Goal: Task Accomplishment & Management: Manage account settings

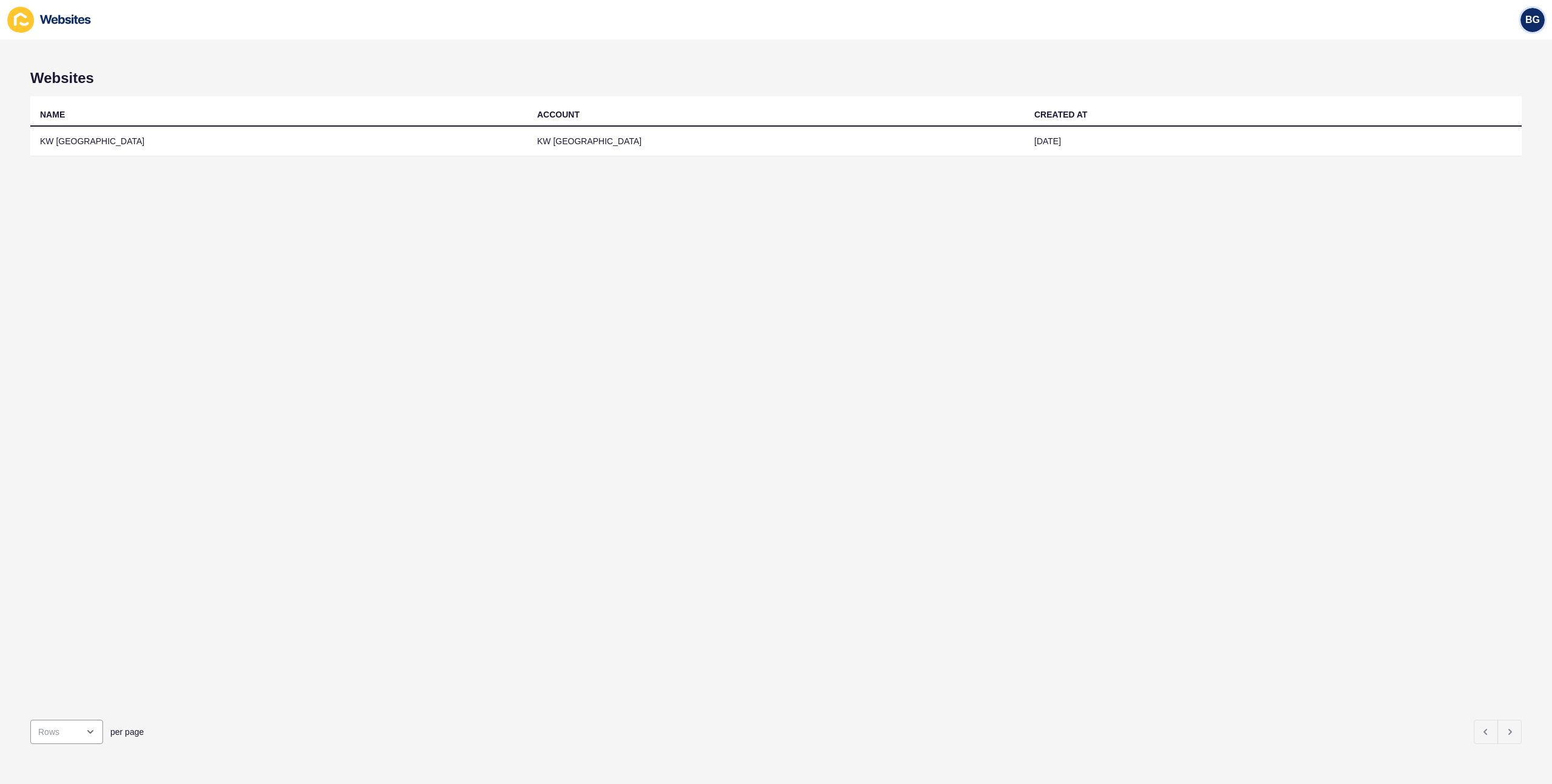
click at [1536, 25] on span "BG" at bounding box center [1533, 19] width 15 height 12
click at [1500, 104] on link "Logout" at bounding box center [1504, 101] width 89 height 27
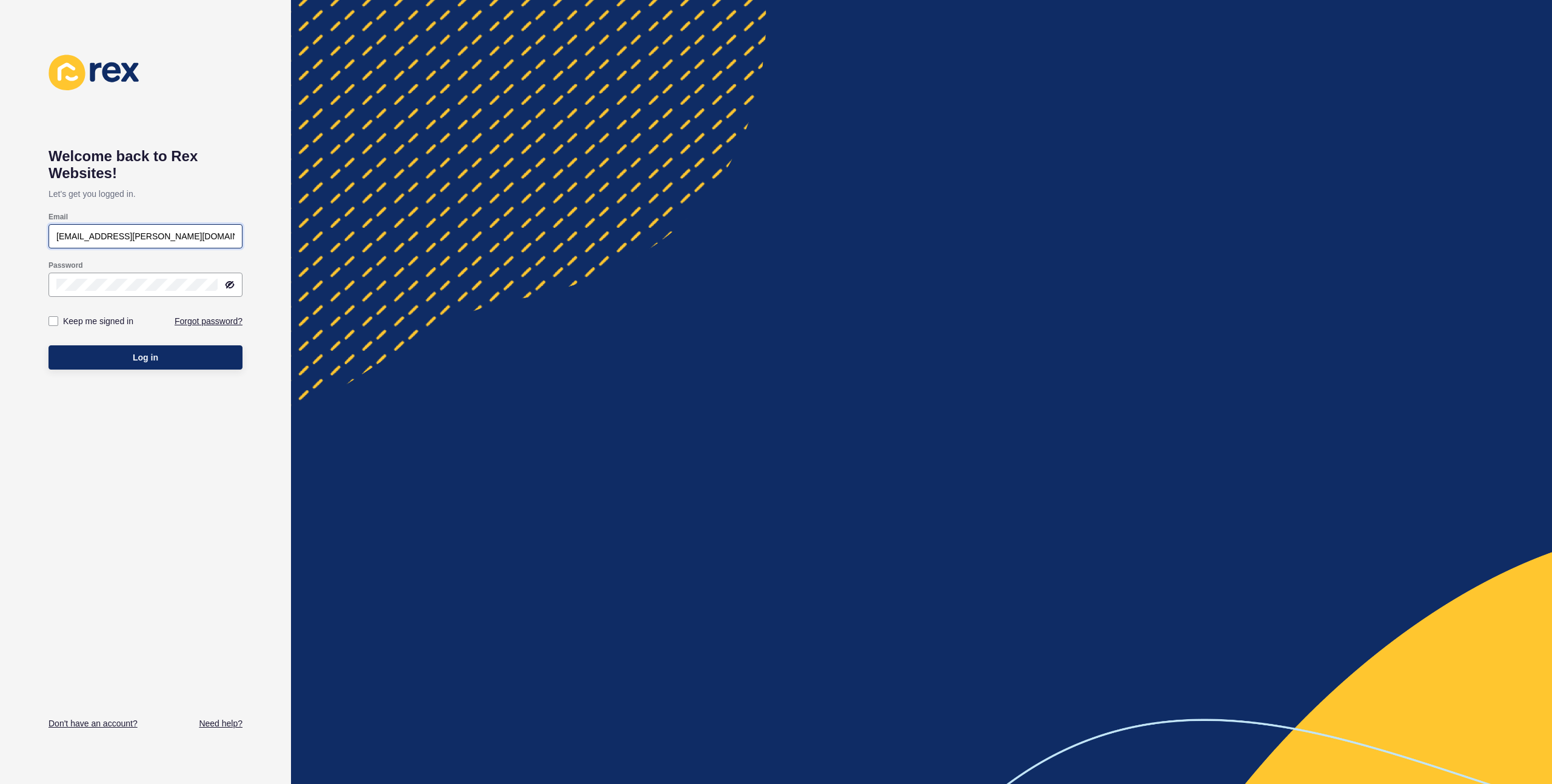
click at [182, 236] on input "justine.espinosa@rexsoftware.com.au" at bounding box center [146, 236] width 178 height 12
paste input "bronwyn.grant@kwscotland.co.uk"
click at [59, 235] on input "bronwyn.grant@kwscotland.co.uk" at bounding box center [146, 236] width 178 height 12
type input "bronwyn.grant@kwscotland.co.uk"
click at [56, 239] on div "bronwyn.grant@kwscotland.co.uk" at bounding box center [145, 236] width 194 height 24
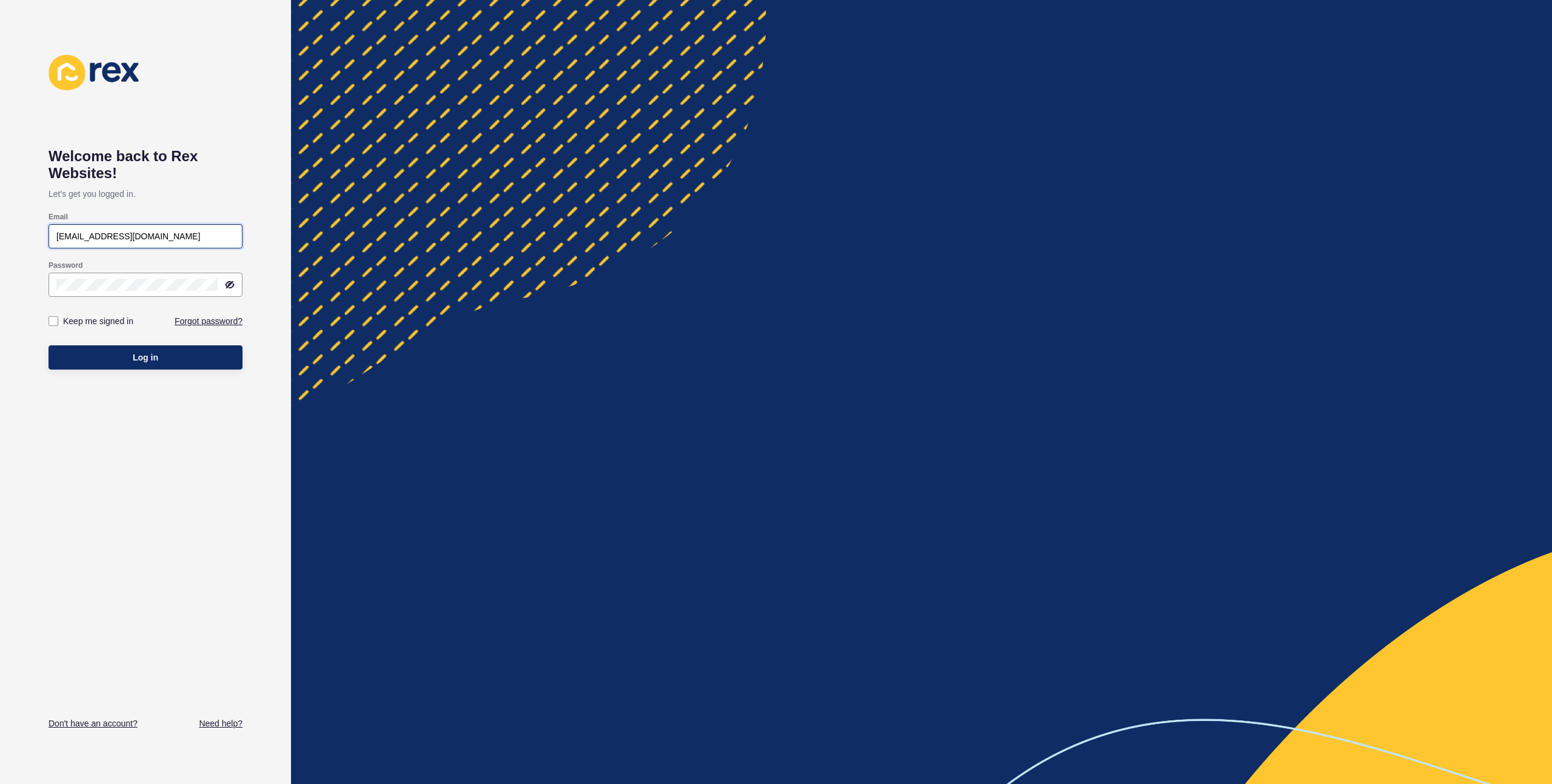
click at [57, 239] on input "bronwyn.grant@kwscotland.co.uk" at bounding box center [146, 236] width 178 height 12
click at [58, 237] on input "bronwyn.grant@kwscotland.co.uk" at bounding box center [146, 236] width 178 height 12
click at [132, 430] on div "Welcome back to Rex Websites! Let's get you logged in. Email bronwyn.grant@kwsc…" at bounding box center [145, 392] width 194 height 675
click at [973, 465] on div at bounding box center [921, 392] width 1261 height 784
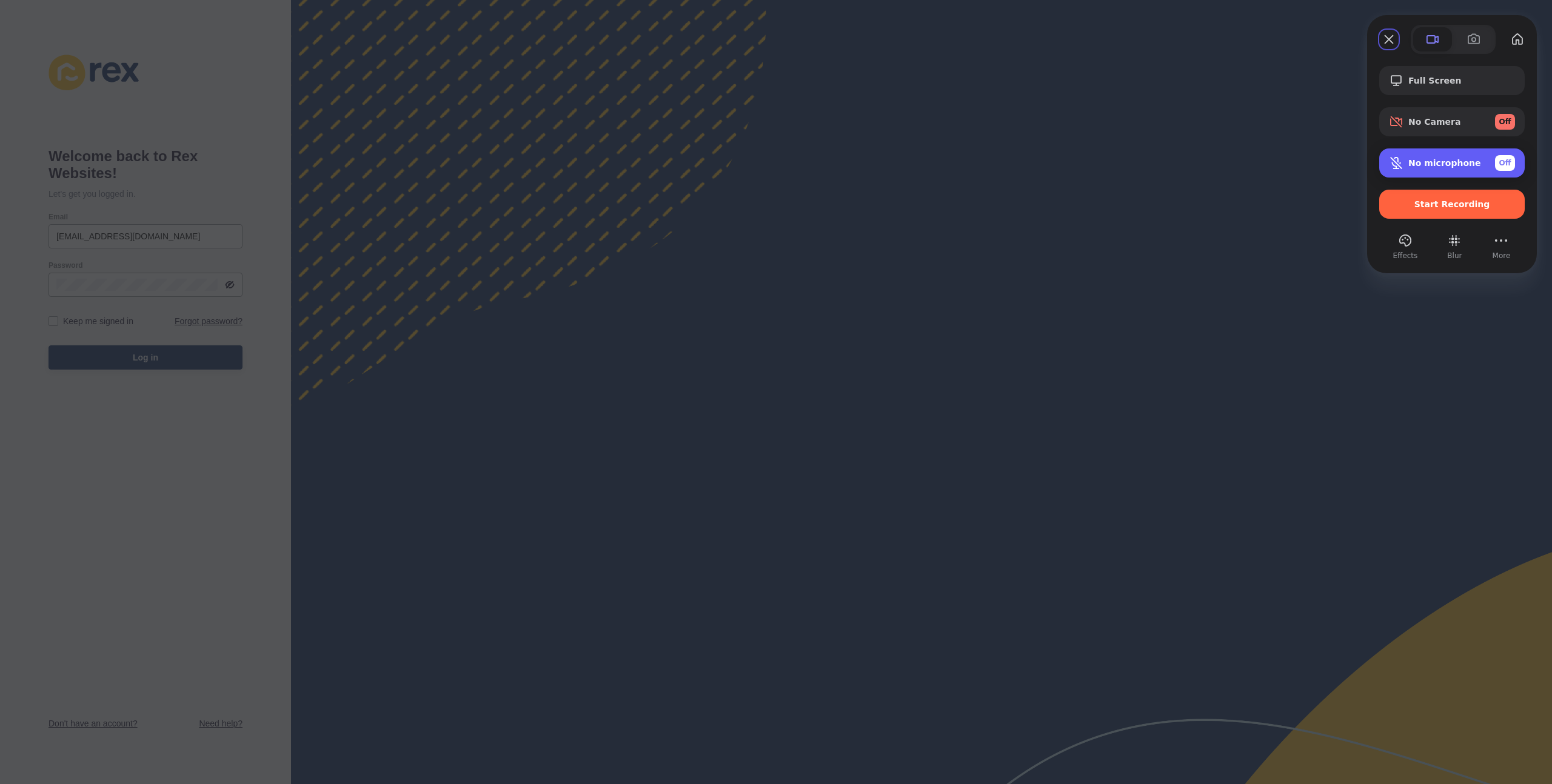
click at [1398, 160] on span "Microphone options" at bounding box center [1396, 163] width 15 height 15
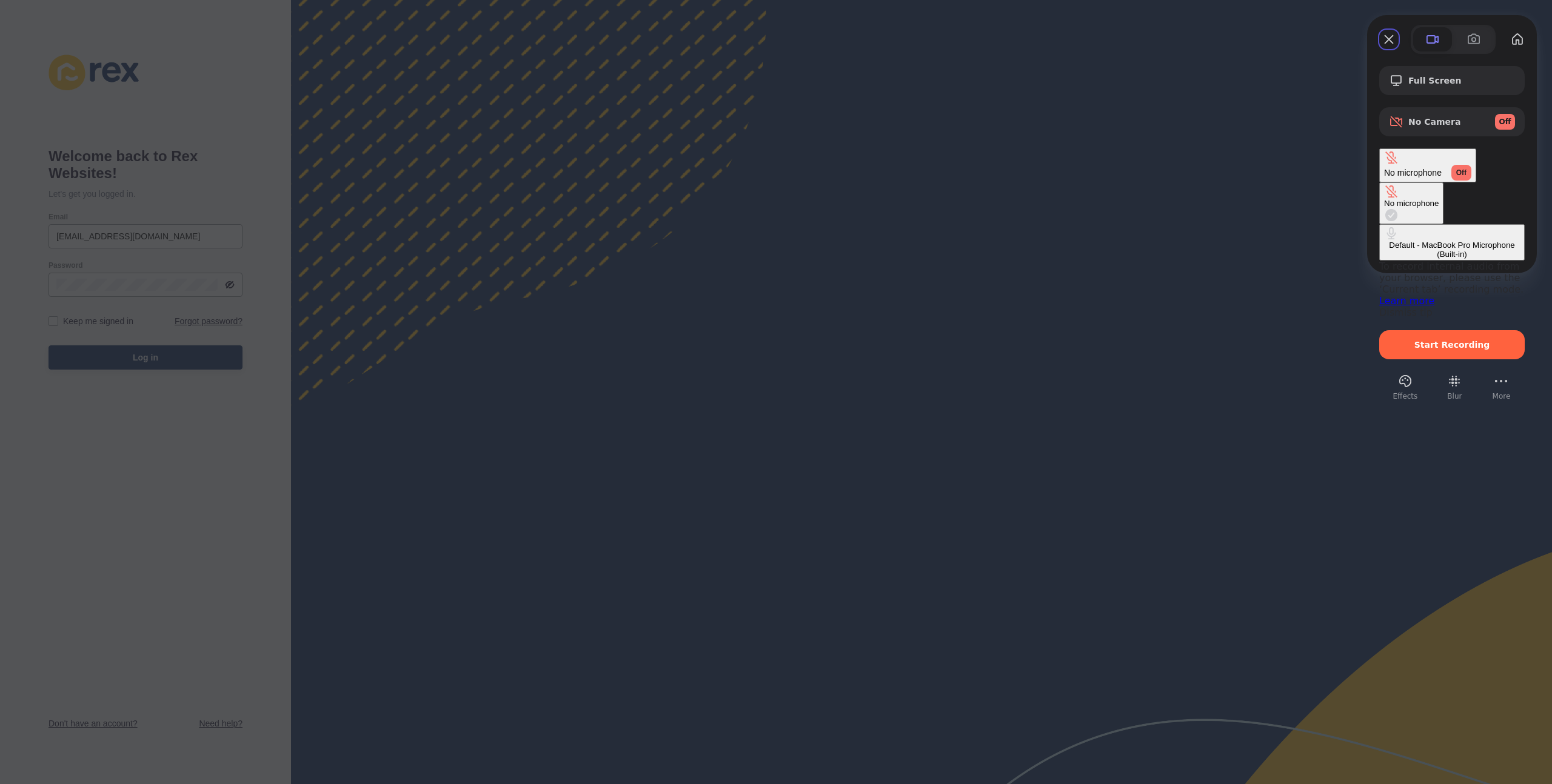
click at [1429, 168] on span "No microphone" at bounding box center [1413, 173] width 58 height 10
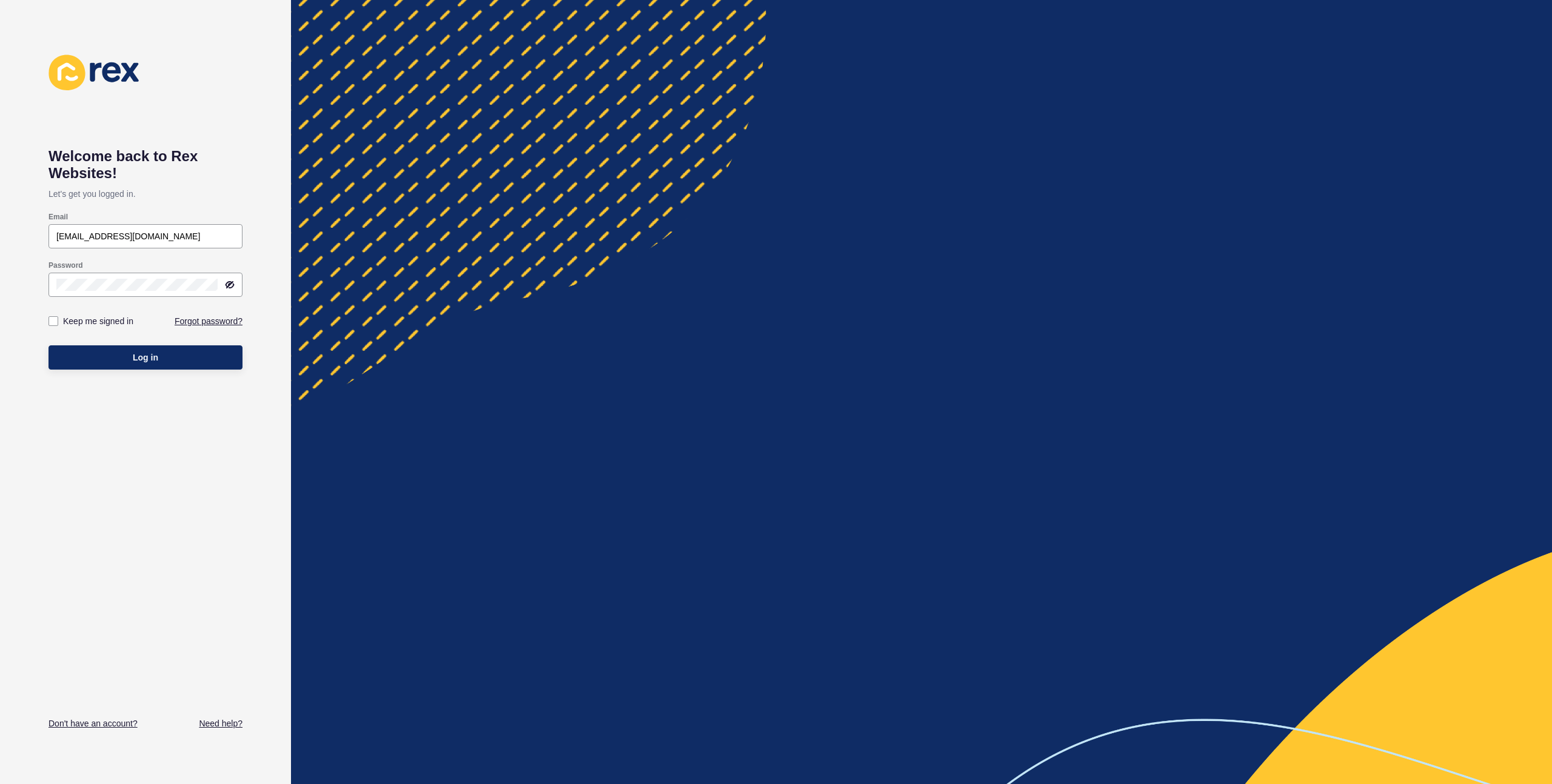
click at [586, 187] on div at bounding box center [921, 392] width 1261 height 784
click at [225, 285] on div at bounding box center [226, 285] width 17 height 10
click at [226, 285] on icon at bounding box center [228, 284] width 6 height 6
click at [226, 285] on icon at bounding box center [230, 284] width 8 height 6
click at [0, 284] on div "Welcome back to Rex Websites! Let's get you logged in. Email bronwyn.grant@kwsc…" at bounding box center [145, 392] width 291 height 784
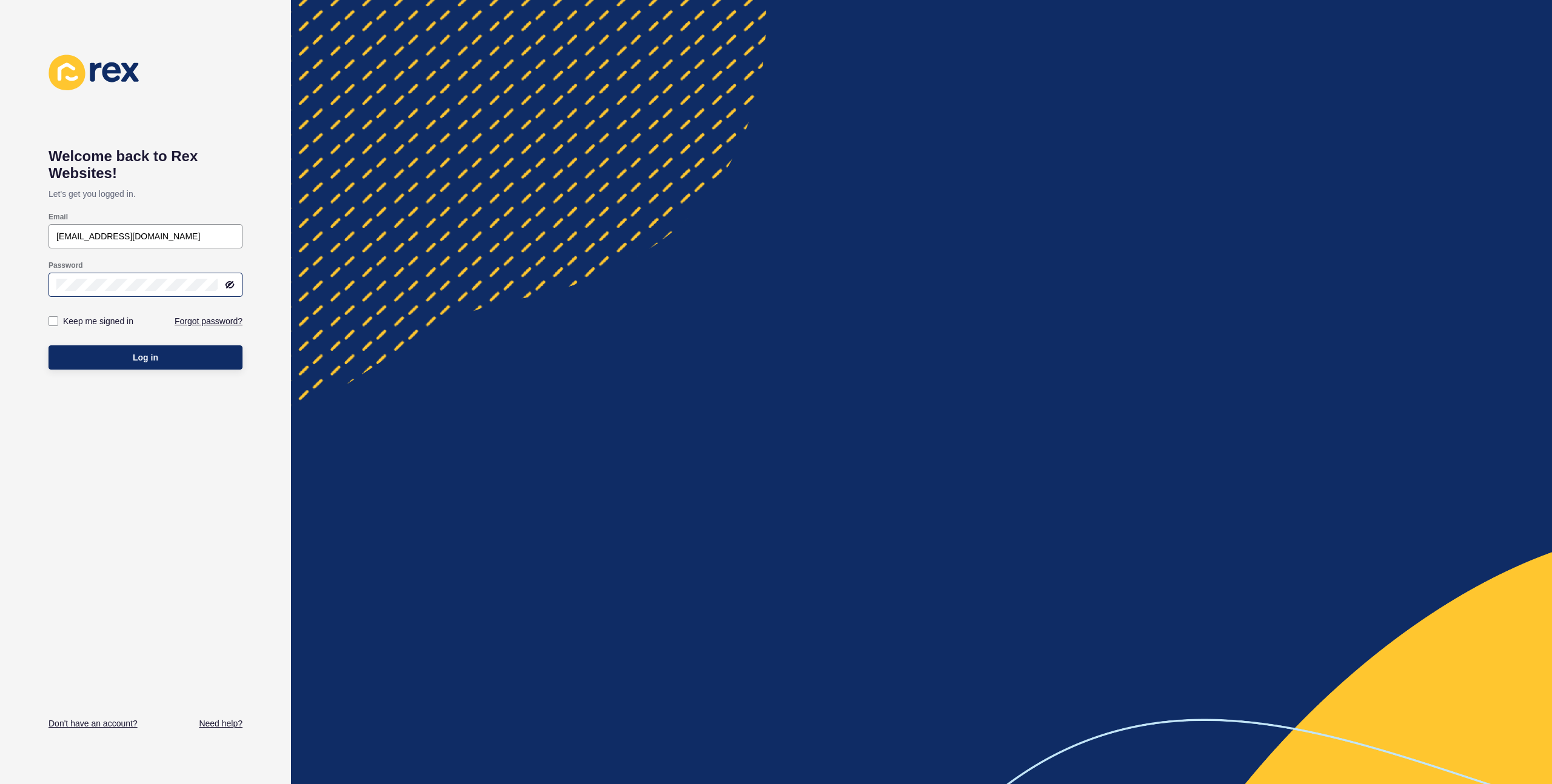
click at [668, 314] on div at bounding box center [921, 392] width 1261 height 784
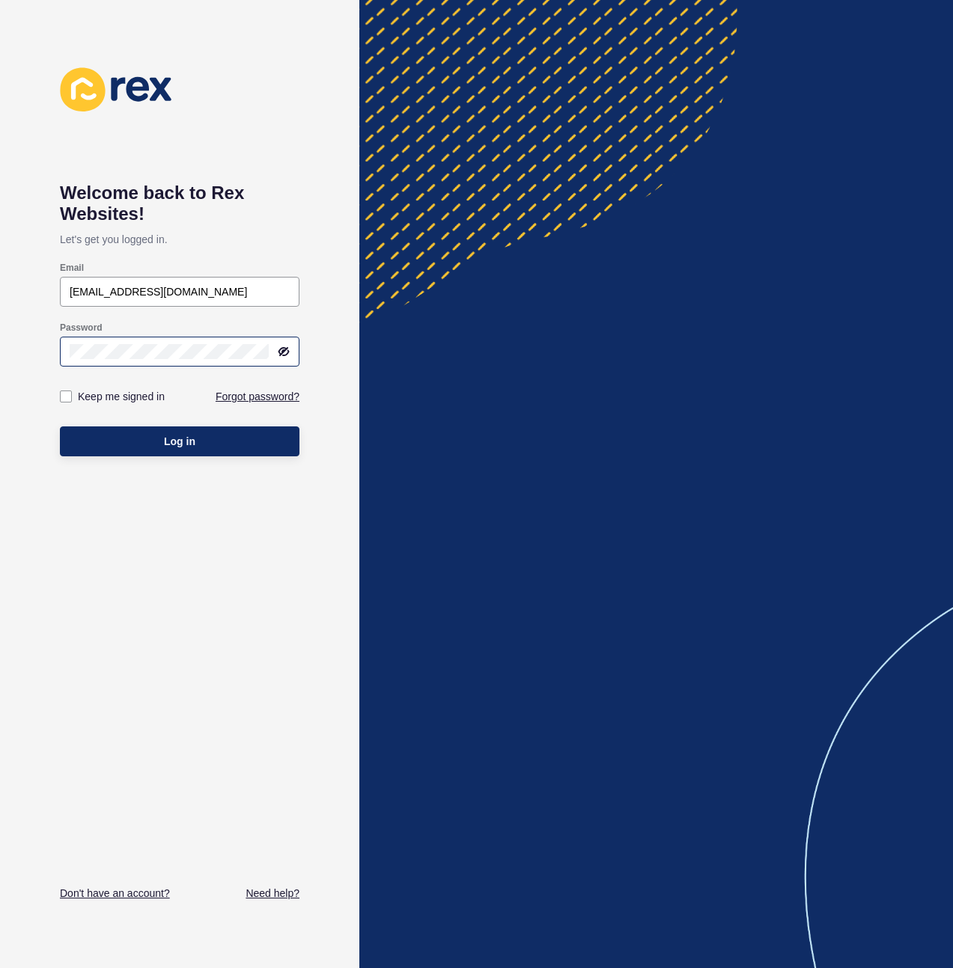
click at [840, 385] on div at bounding box center [656, 484] width 594 height 968
click at [132, 445] on button "Log in" at bounding box center [179, 442] width 239 height 30
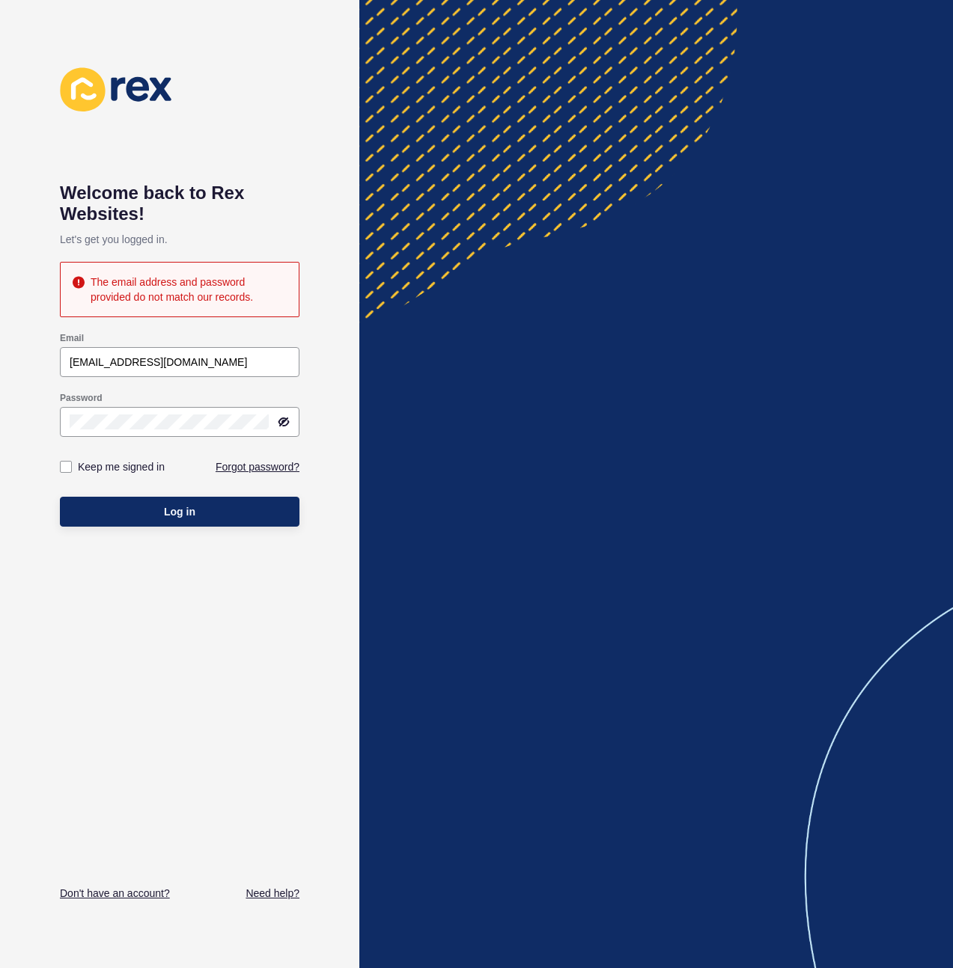
click at [584, 262] on div at bounding box center [656, 484] width 594 height 968
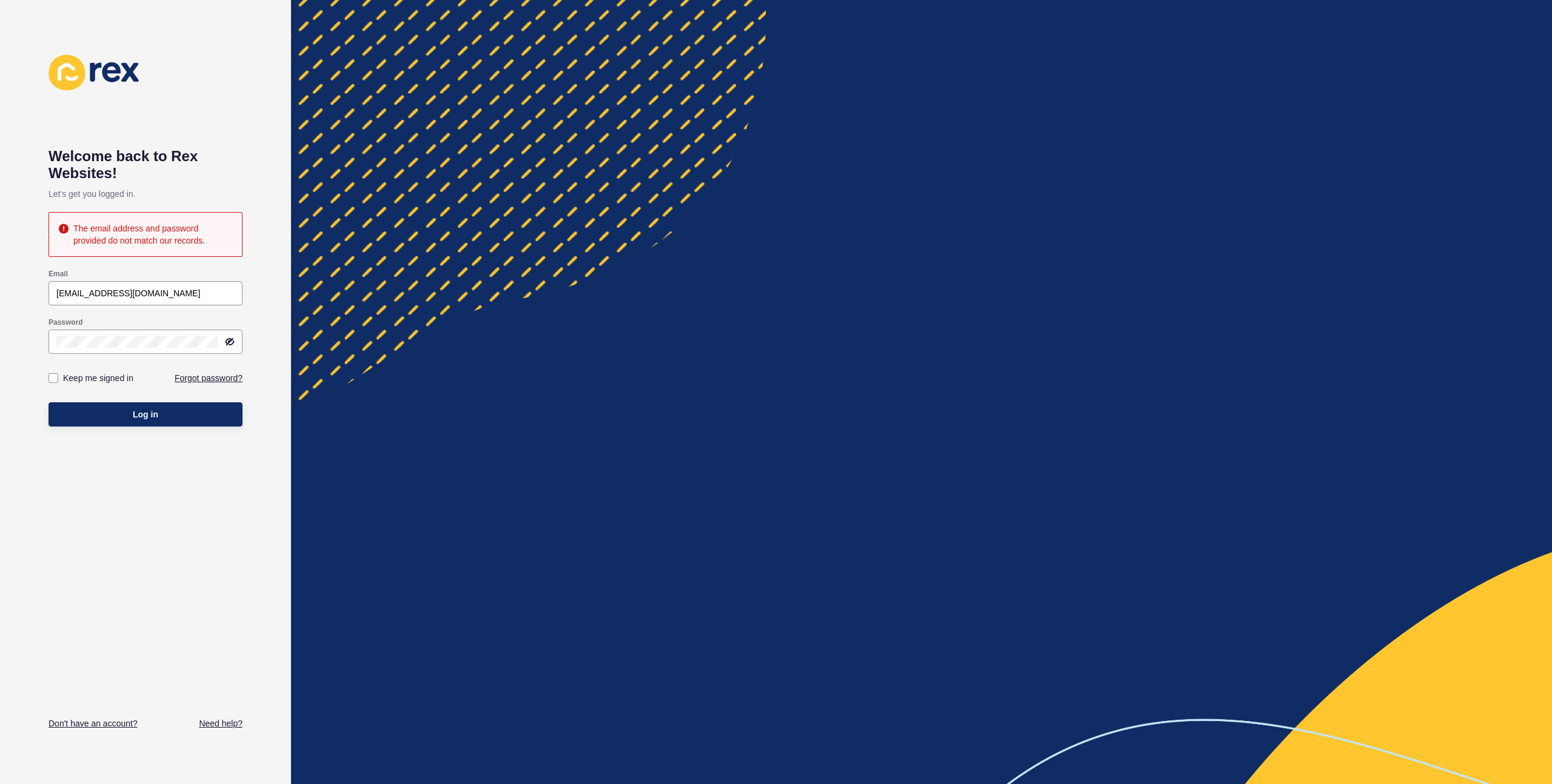
click at [659, 184] on div at bounding box center [921, 392] width 1261 height 784
drag, startPoint x: 590, startPoint y: 260, endPoint x: 584, endPoint y: 264, distance: 7.2
click at [584, 264] on div at bounding box center [921, 392] width 1261 height 784
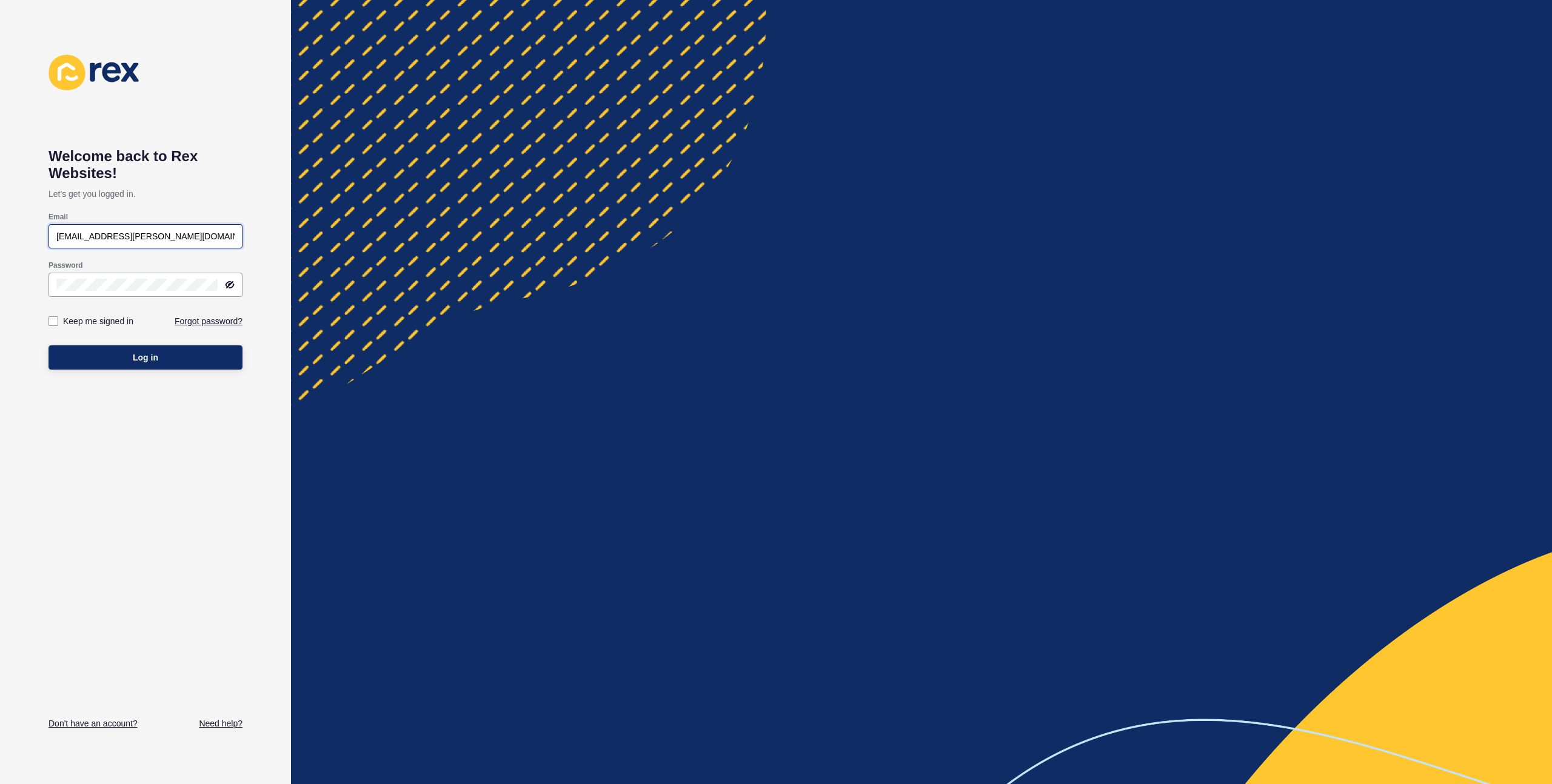
click at [156, 238] on input "justine.espinosa@rexsoftware.com.au" at bounding box center [146, 236] width 178 height 12
drag, startPoint x: 156, startPoint y: 238, endPoint x: 0, endPoint y: 230, distance: 156.2
click at [0, 230] on div "Welcome back to Rex Websites! Let's get you logged in. Email brw Password Keep …" at bounding box center [145, 392] width 291 height 784
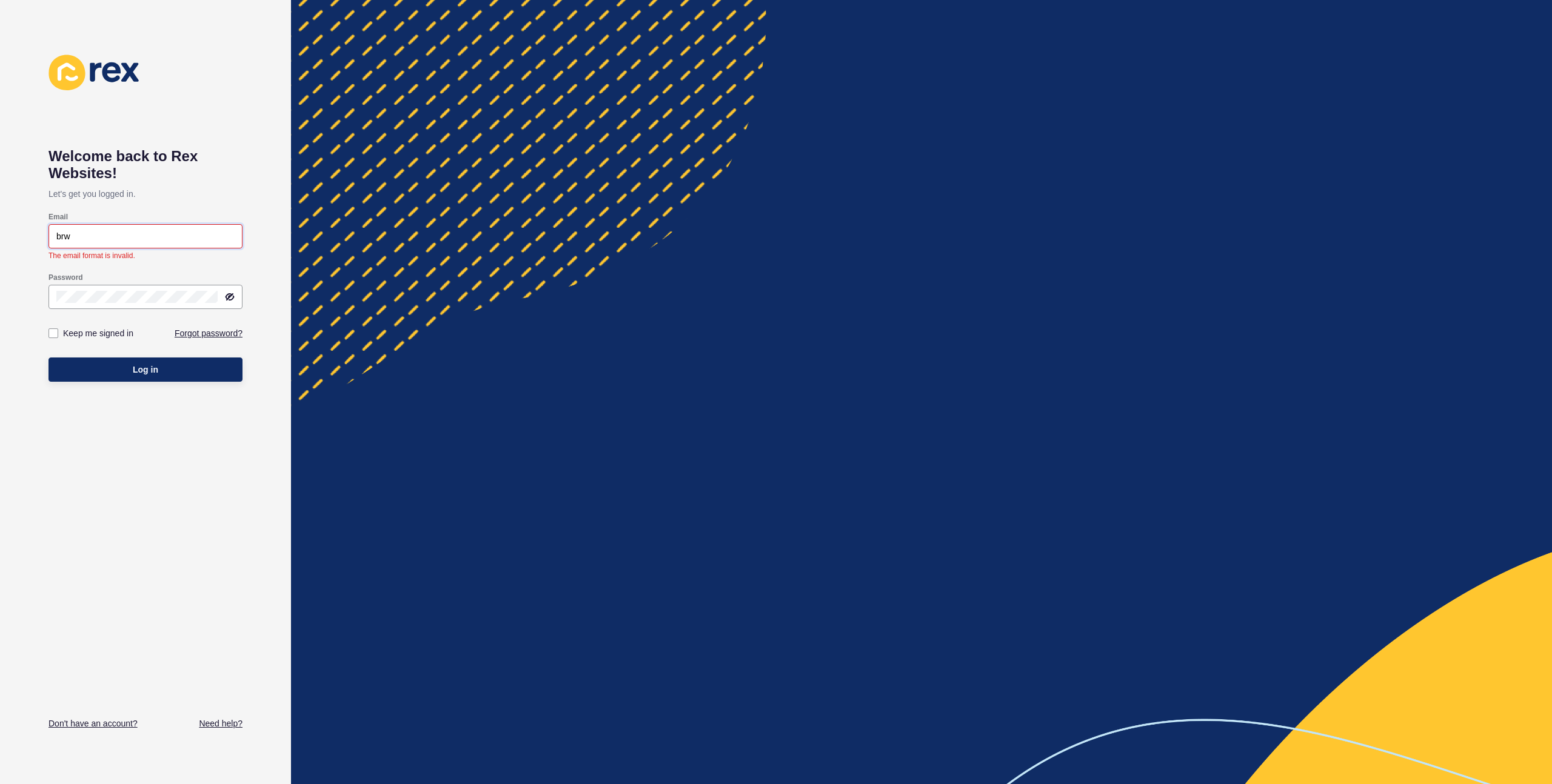
paste input "onwyn.grant@kwscotland.co.uk"
type input "bronwyn.grant@kwscotland.co.uk"
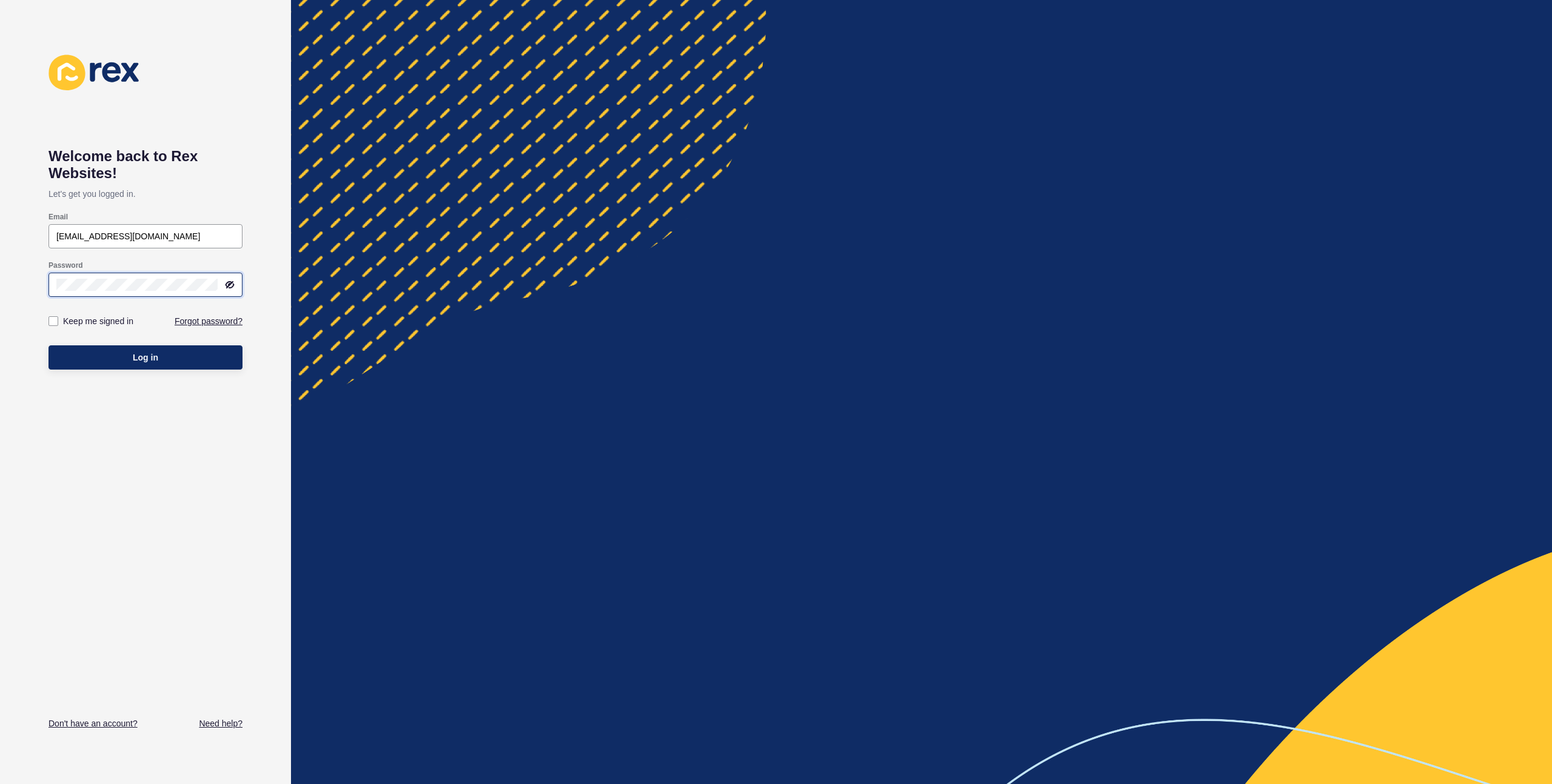
click at [0, 300] on div "Welcome back to Rex Websites! Let's get you logged in. Email bronwyn.grant@kwsc…" at bounding box center [145, 392] width 291 height 784
click at [21, 283] on div "Welcome back to Rex Websites! Let's get you logged in. Email bronwyn.grant@kwsc…" at bounding box center [145, 392] width 291 height 784
click at [559, 269] on div at bounding box center [921, 392] width 1261 height 784
click at [565, 254] on div at bounding box center [921, 392] width 1261 height 784
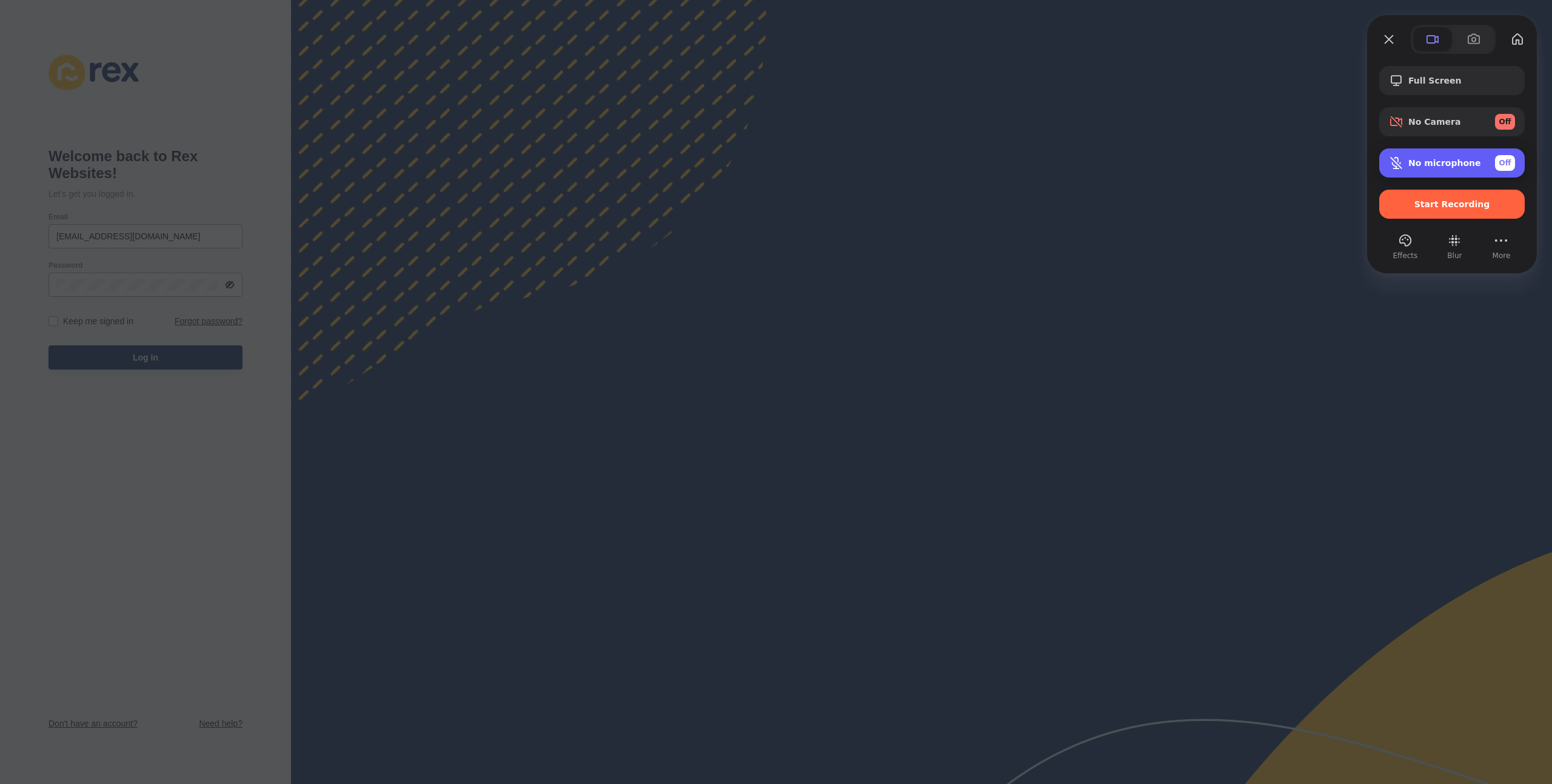
click at [1428, 168] on div "No microphone Off" at bounding box center [1462, 163] width 107 height 15
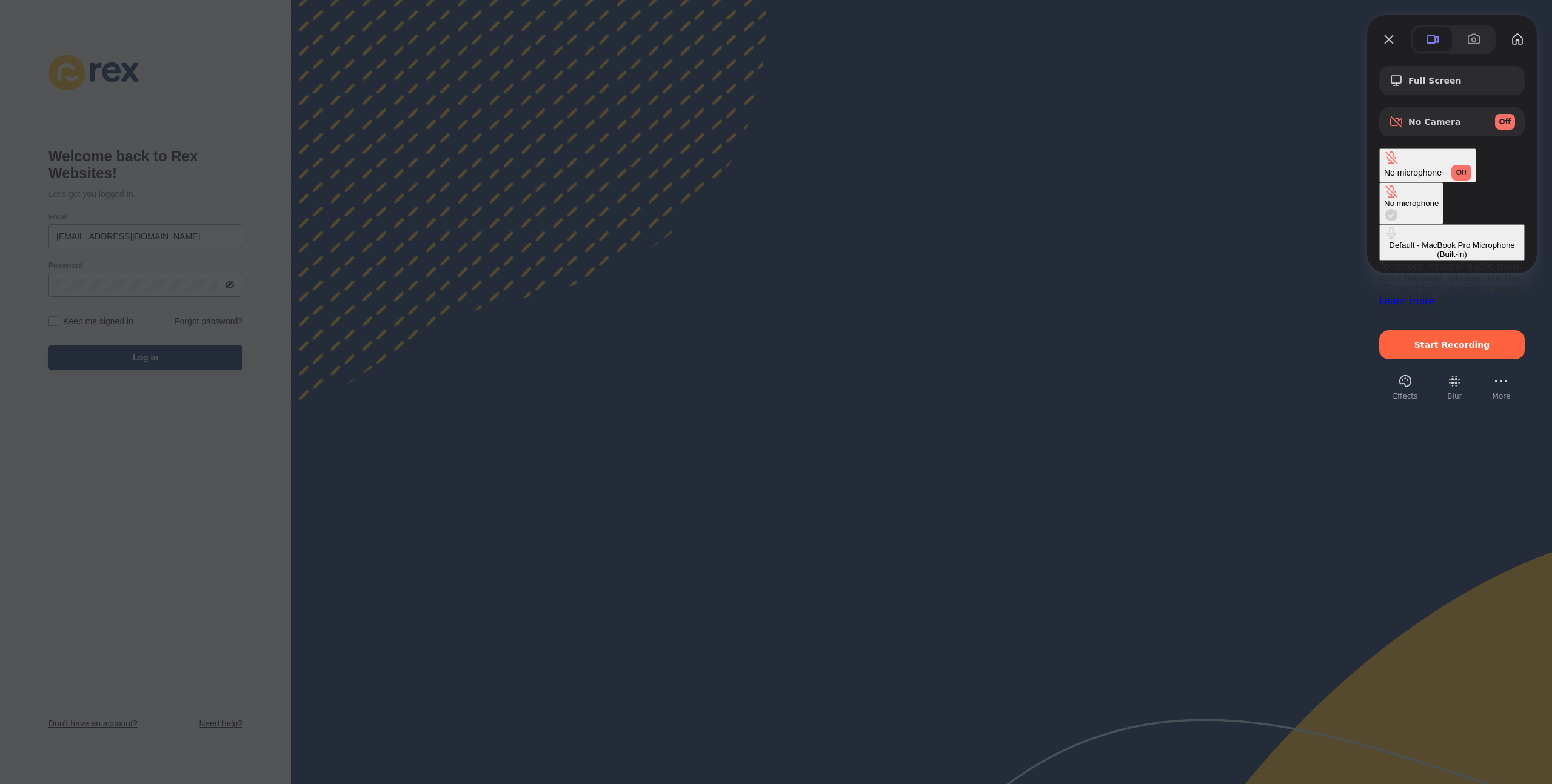
click at [1384, 241] on div "Default - MacBook Pro Microphone (Built-in)" at bounding box center [1452, 249] width 136 height 18
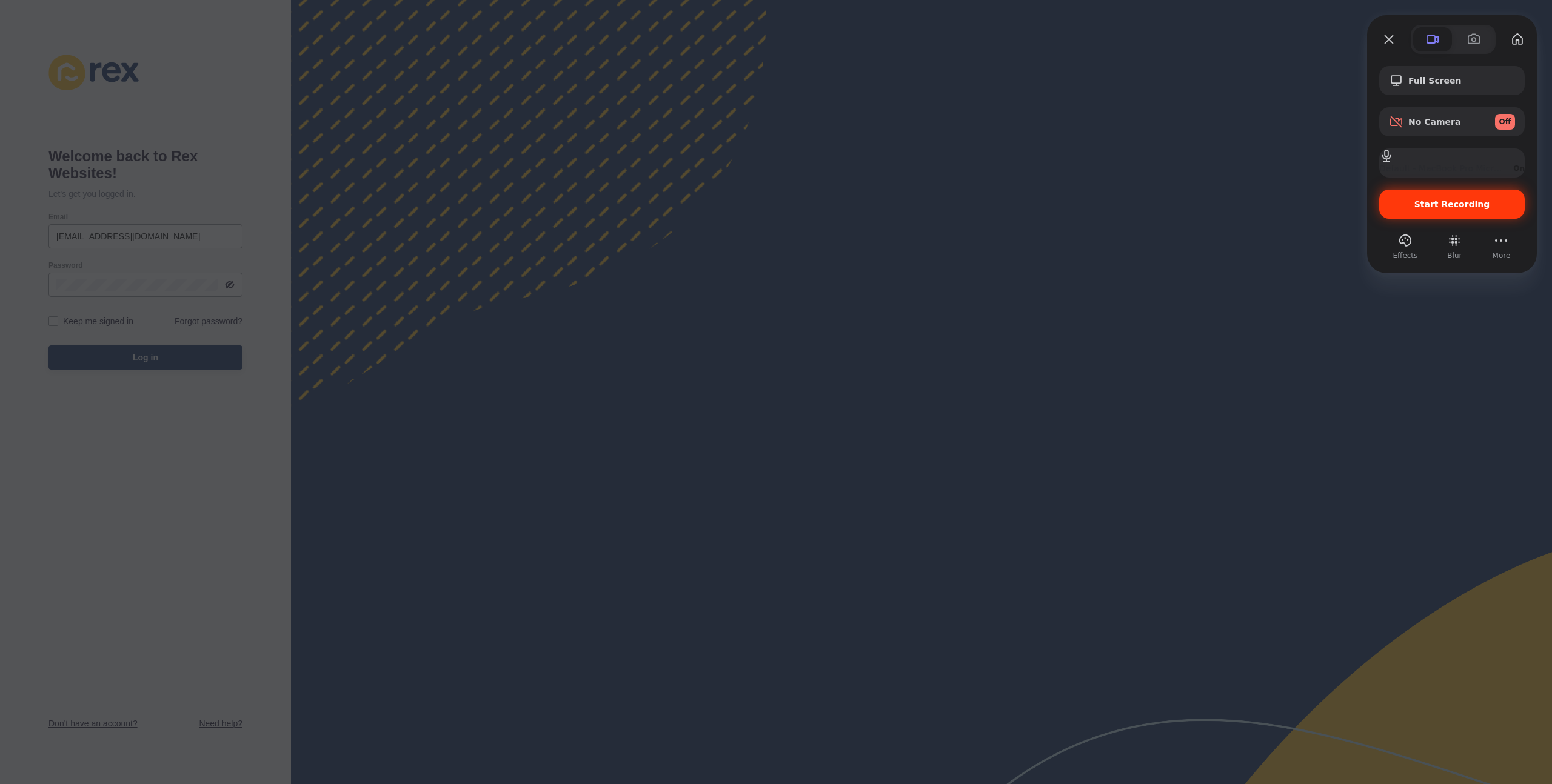
click at [1409, 201] on span "Start Recording" at bounding box center [1452, 204] width 126 height 10
click at [1458, 201] on span "Start Recording" at bounding box center [1452, 204] width 76 height 10
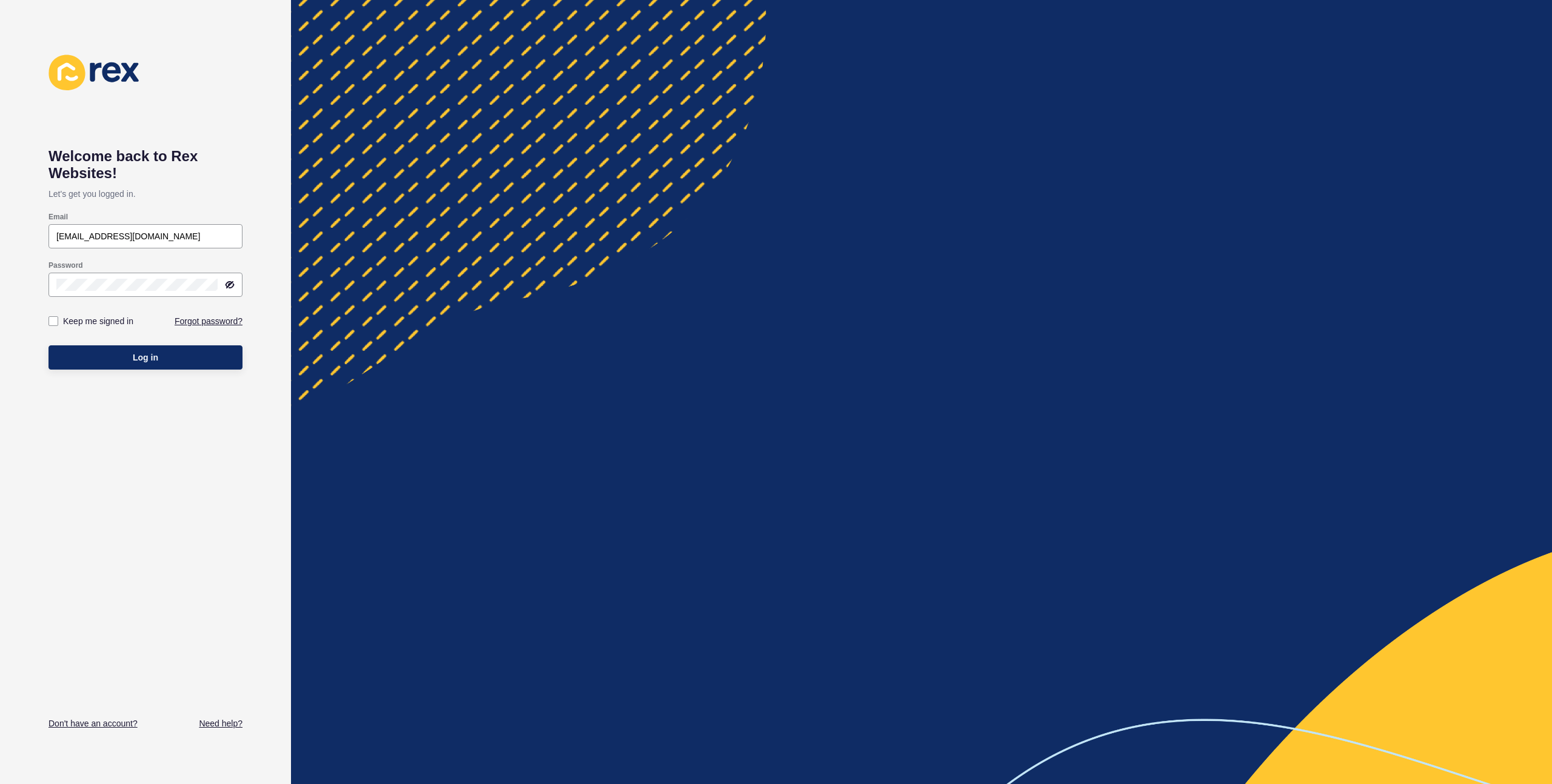
click at [539, 241] on div at bounding box center [921, 392] width 1261 height 784
drag, startPoint x: 198, startPoint y: 237, endPoint x: 2, endPoint y: 234, distance: 196.0
click at [0, 234] on div "Welcome back to Rex Websites! Let's get you logged in. Email bronwyn.grant@kwsc…" at bounding box center [145, 392] width 291 height 784
click at [393, 252] on div at bounding box center [921, 392] width 1261 height 784
click at [45, 275] on div "Welcome back to Rex Websites! Let's get you logged in. Email bronwyn.grant@kwsc…" at bounding box center [145, 392] width 291 height 784
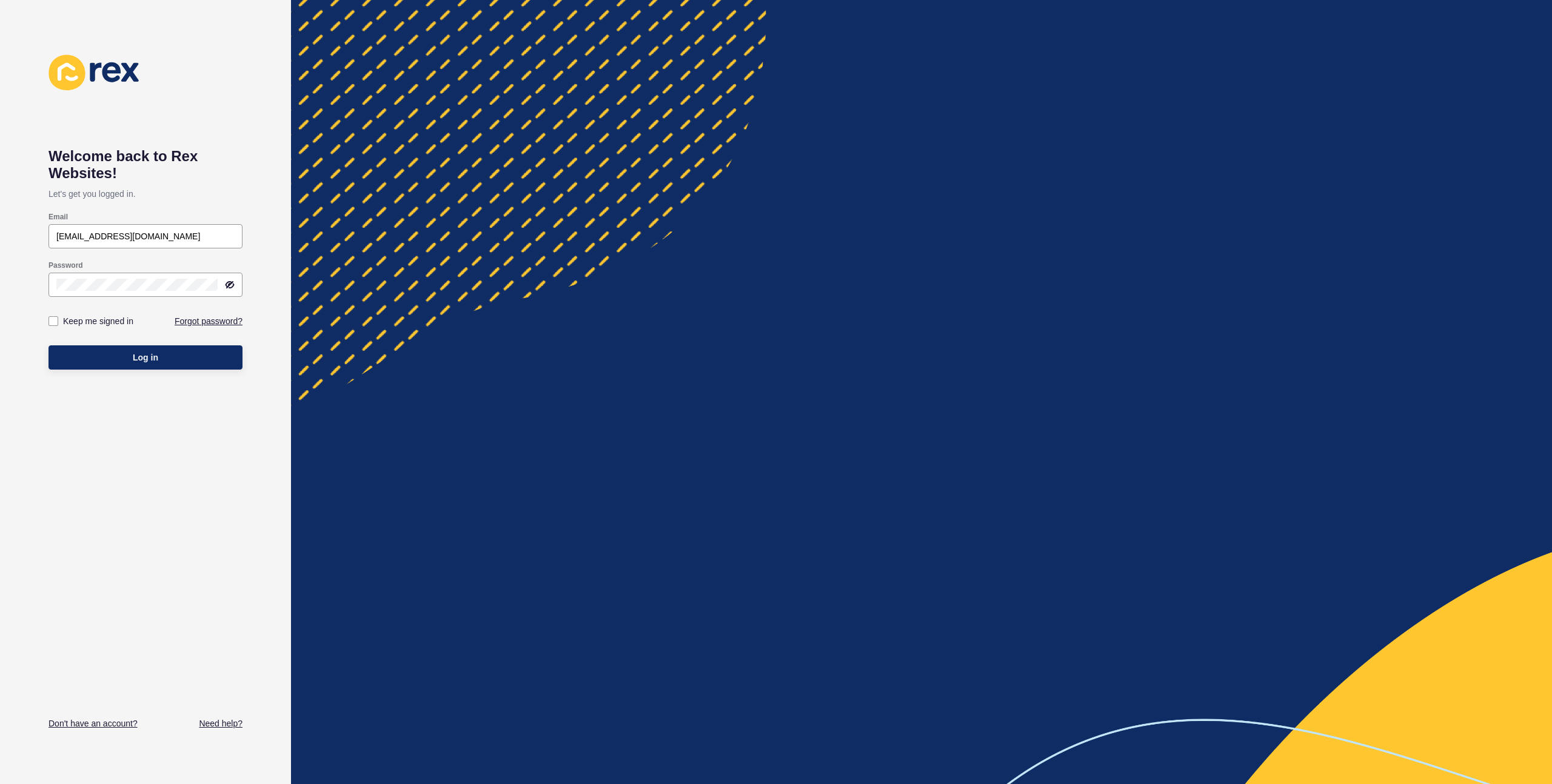
click at [467, 237] on div at bounding box center [921, 392] width 1261 height 784
click at [0, 271] on div "Welcome back to Rex Websites! Let's get you logged in. Email bronwyn.grant@kwsc…" at bounding box center [145, 392] width 291 height 784
click at [520, 246] on div at bounding box center [921, 392] width 1261 height 784
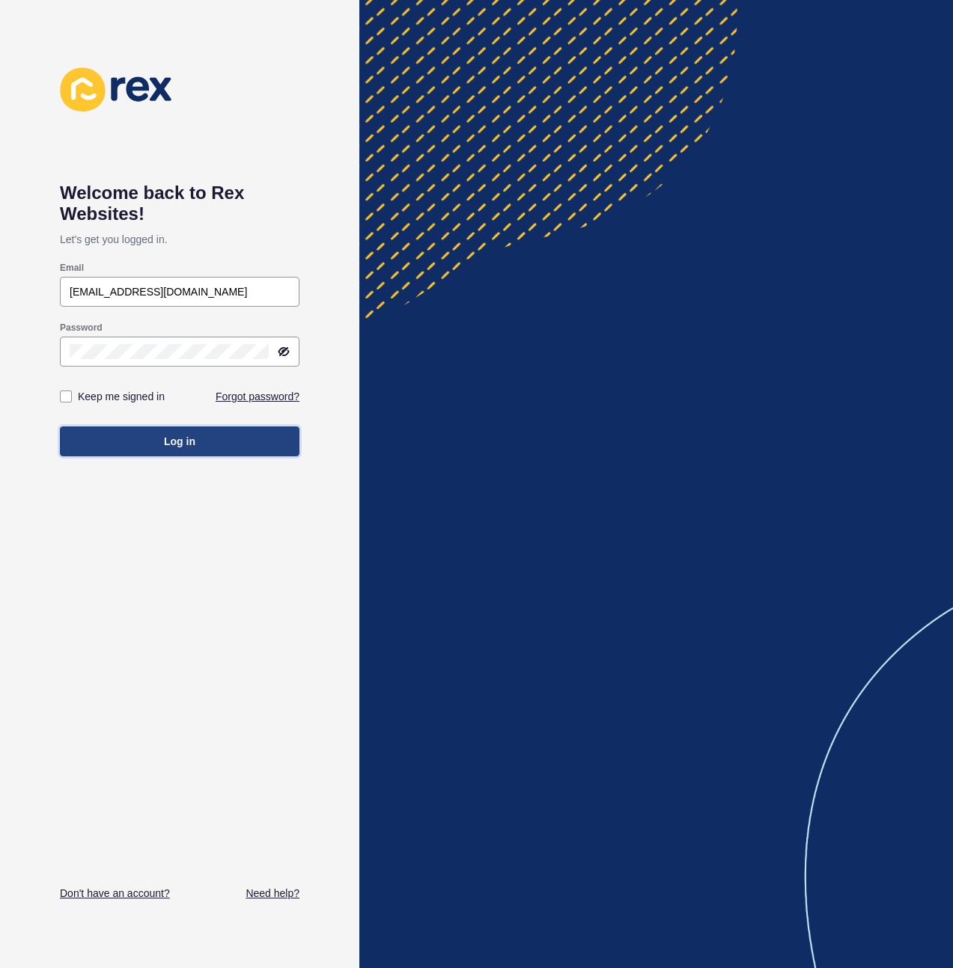
click at [235, 448] on button "Log in" at bounding box center [179, 442] width 239 height 30
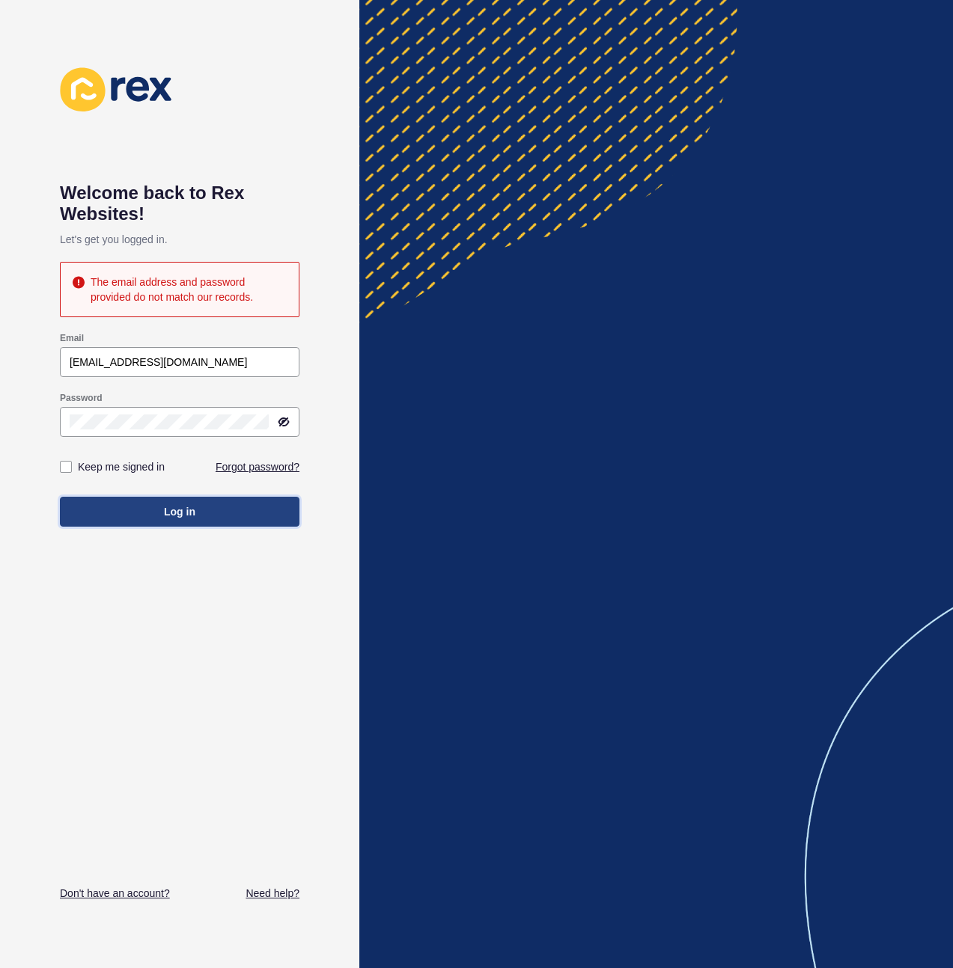
click at [236, 507] on button "Log in" at bounding box center [179, 512] width 239 height 30
